Goal: Check status: Check status

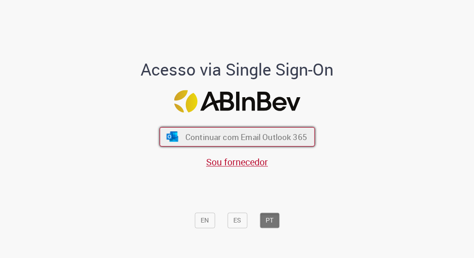
click at [252, 137] on span "Continuar com Email Outlook 365" at bounding box center [246, 136] width 122 height 11
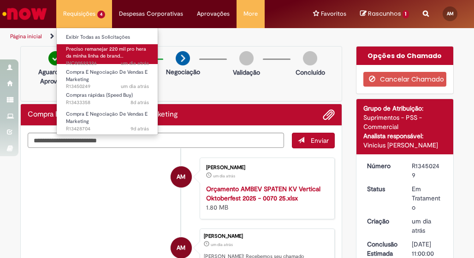
click at [107, 62] on span "um dia atrás um dia atrás INC00522326" at bounding box center [107, 63] width 83 height 7
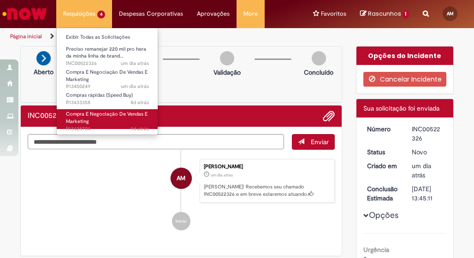
click at [118, 128] on span "9d atrás 9 dias atrás R13428704" at bounding box center [107, 128] width 83 height 7
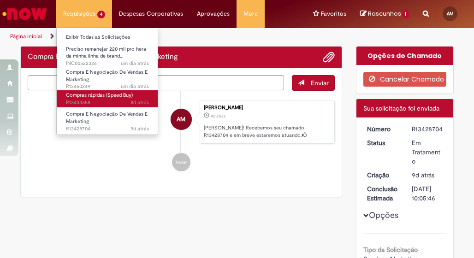
click at [110, 102] on span "8d atrás 8 dias atrás R13433358" at bounding box center [107, 102] width 83 height 7
